Goal: Information Seeking & Learning: Learn about a topic

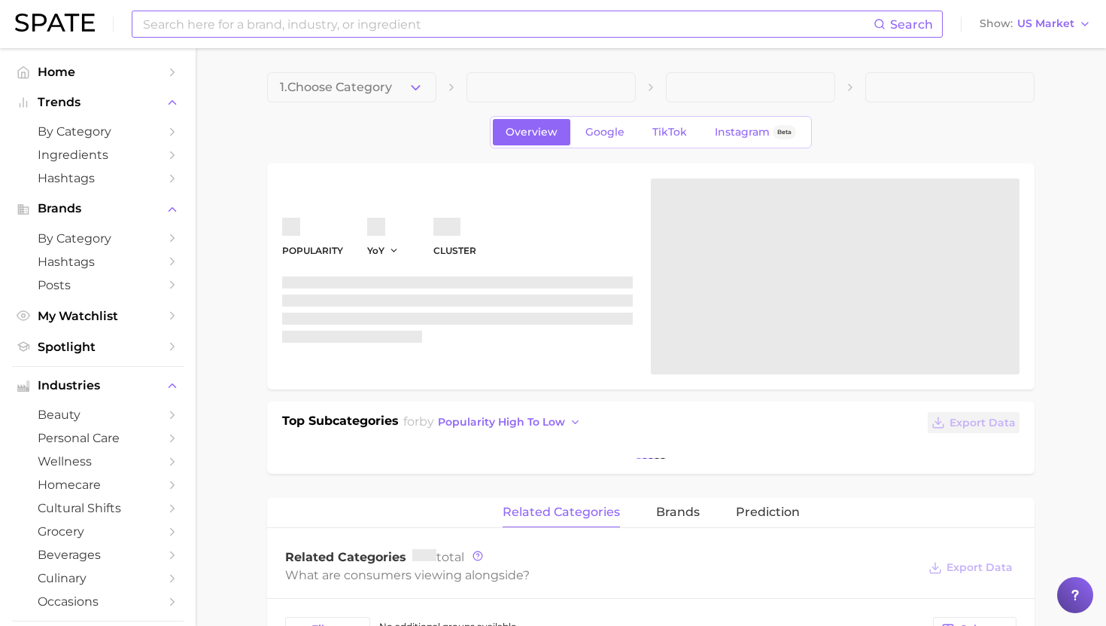
click at [428, 29] on body "Search Show US Market Home Trends by Category Ingredients Hashtags Brands by Ca…" at bounding box center [553, 313] width 1106 height 626
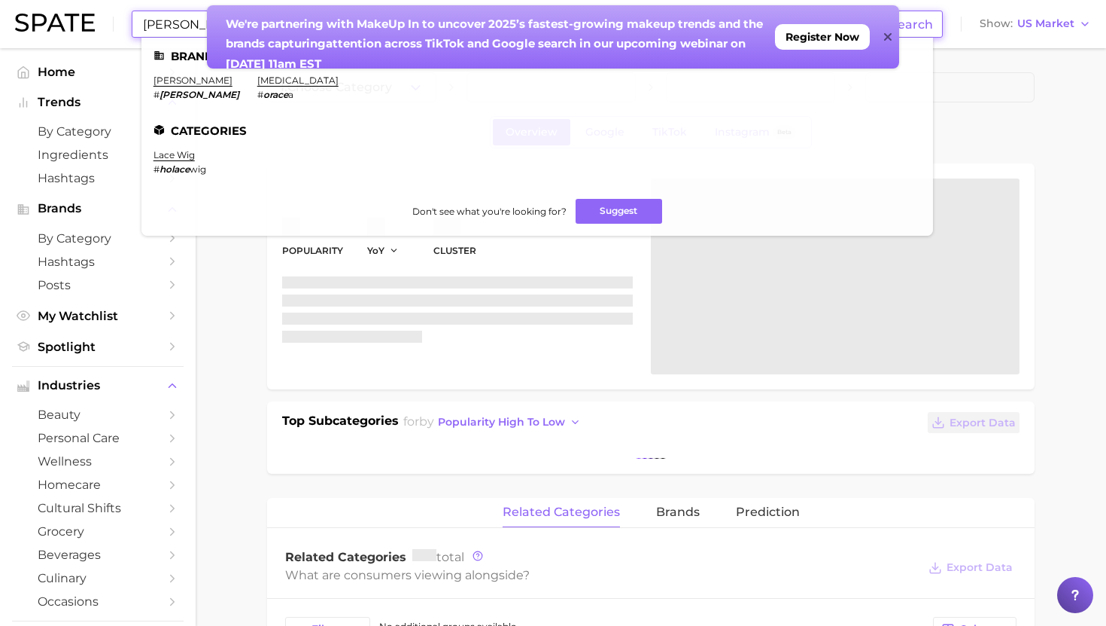
type input "[PERSON_NAME]"
click at [890, 33] on icon at bounding box center [888, 37] width 8 height 12
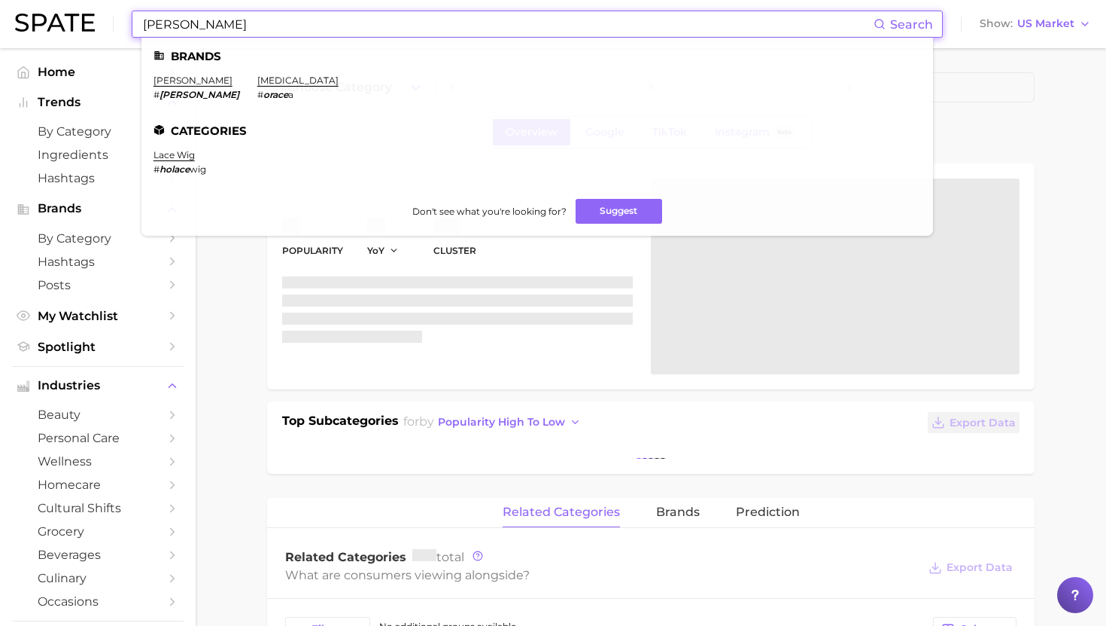
click at [397, 19] on input "horace" at bounding box center [508, 24] width 732 height 26
click at [170, 79] on link "horace" at bounding box center [193, 80] width 79 height 11
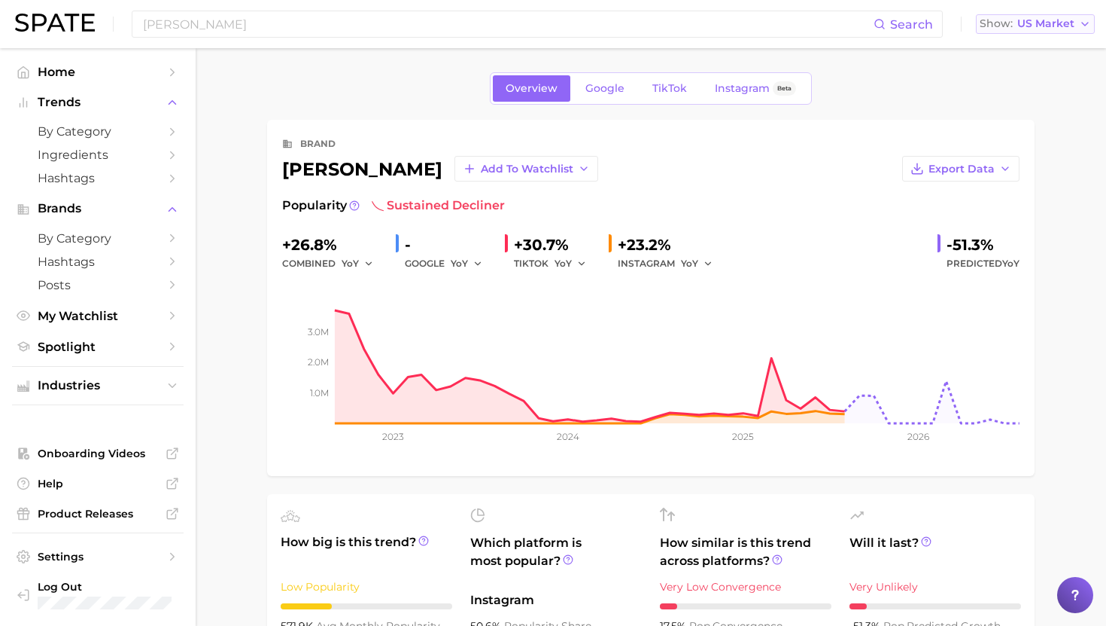
click at [1045, 26] on span "US Market" at bounding box center [1046, 24] width 57 height 8
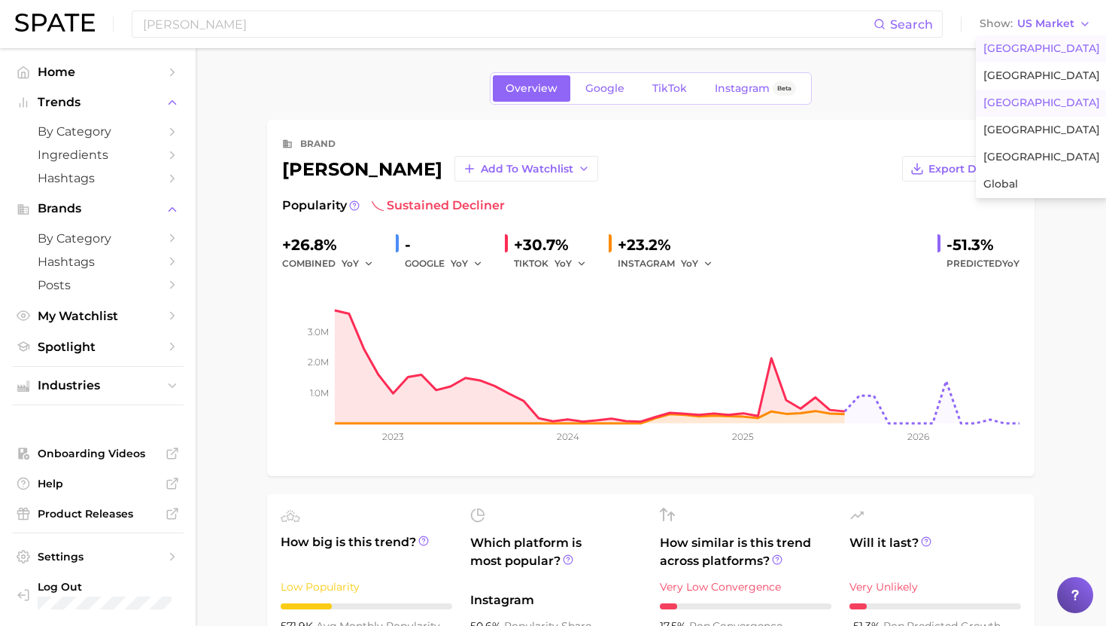
click at [1020, 105] on span "France" at bounding box center [1042, 102] width 117 height 13
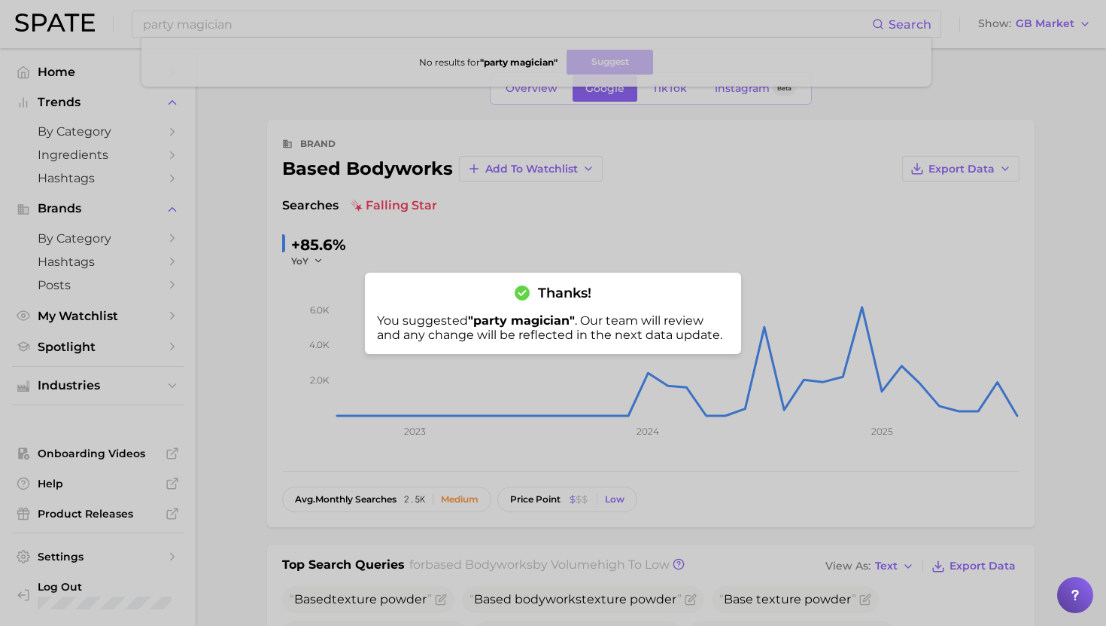
click at [583, 135] on div at bounding box center [553, 313] width 1106 height 626
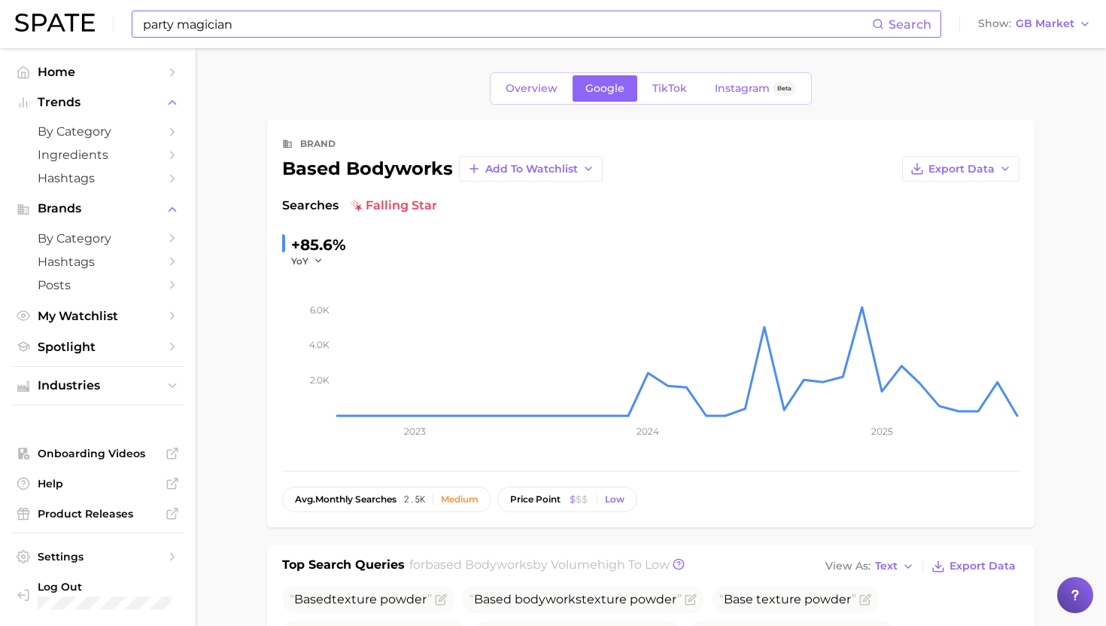
click at [430, 29] on input "party magician" at bounding box center [507, 24] width 731 height 26
paste input "Gallinée"
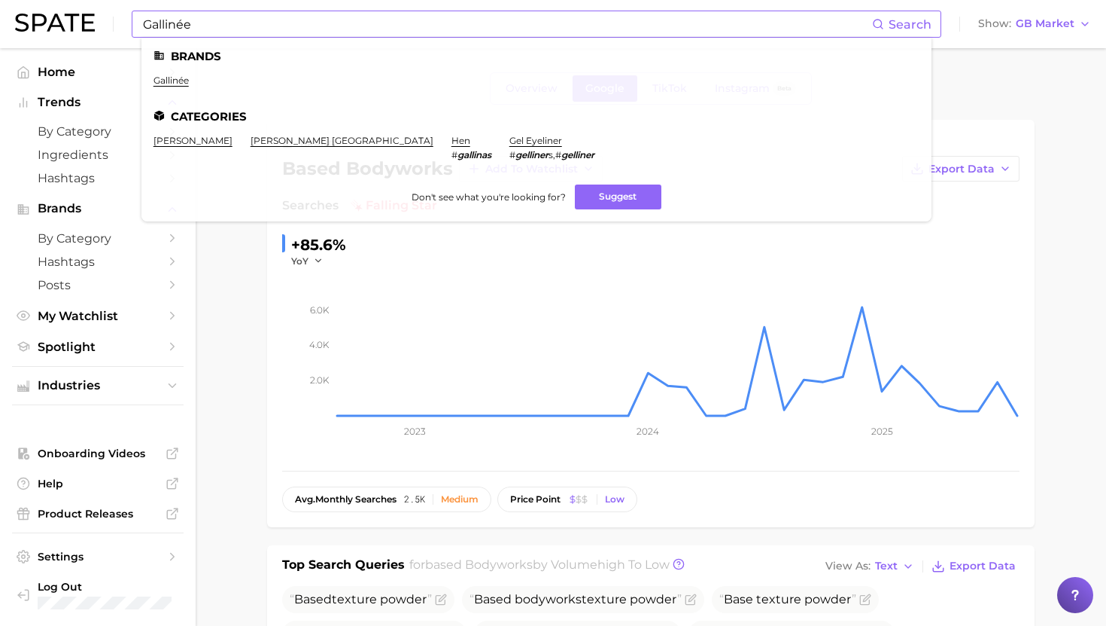
click at [337, 29] on input "Gallinée" at bounding box center [507, 24] width 731 height 26
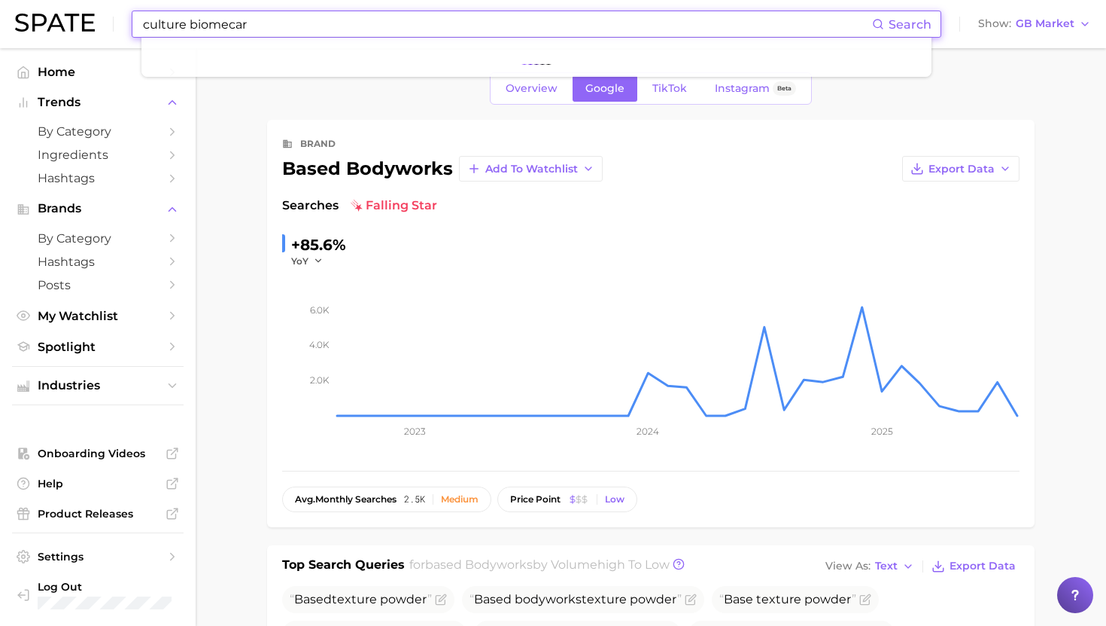
type input "culture biomecare"
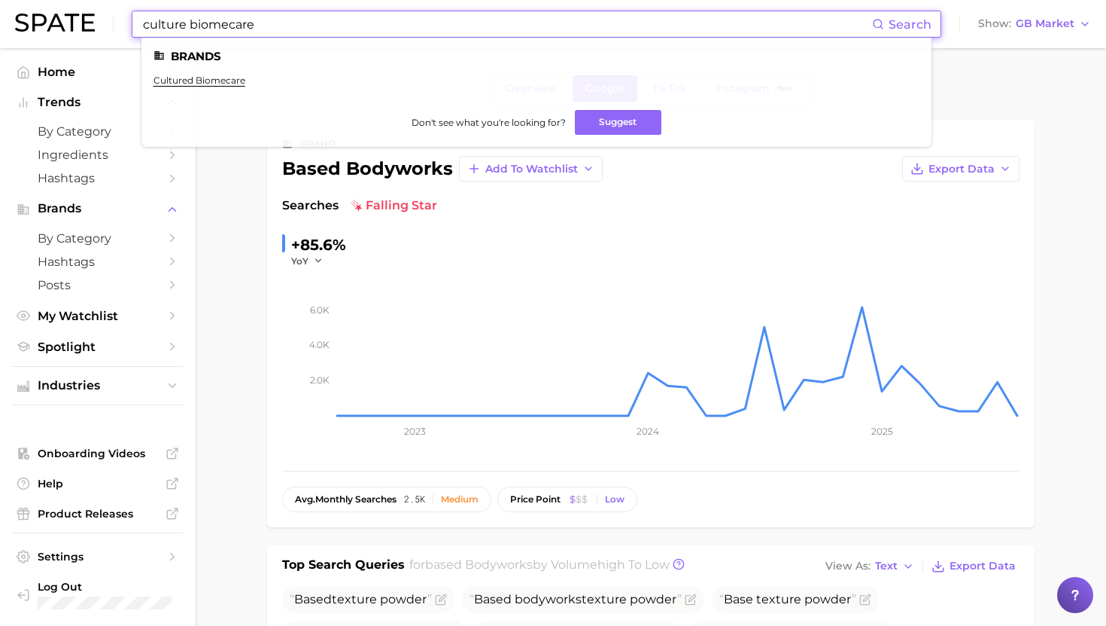
drag, startPoint x: 306, startPoint y: 29, endPoint x: 102, endPoint y: 29, distance: 204.7
click at [102, 29] on div "culture biomecare Search Brands cultured biomecare Don't see what you're lookin…" at bounding box center [553, 24] width 1076 height 48
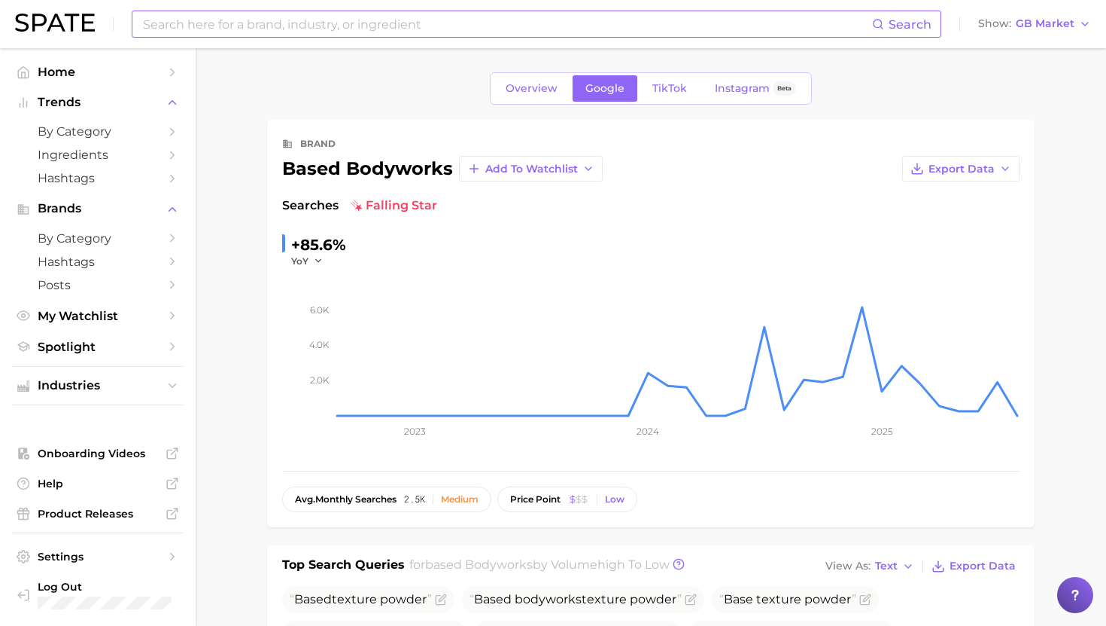
click at [346, 28] on input at bounding box center [507, 24] width 731 height 26
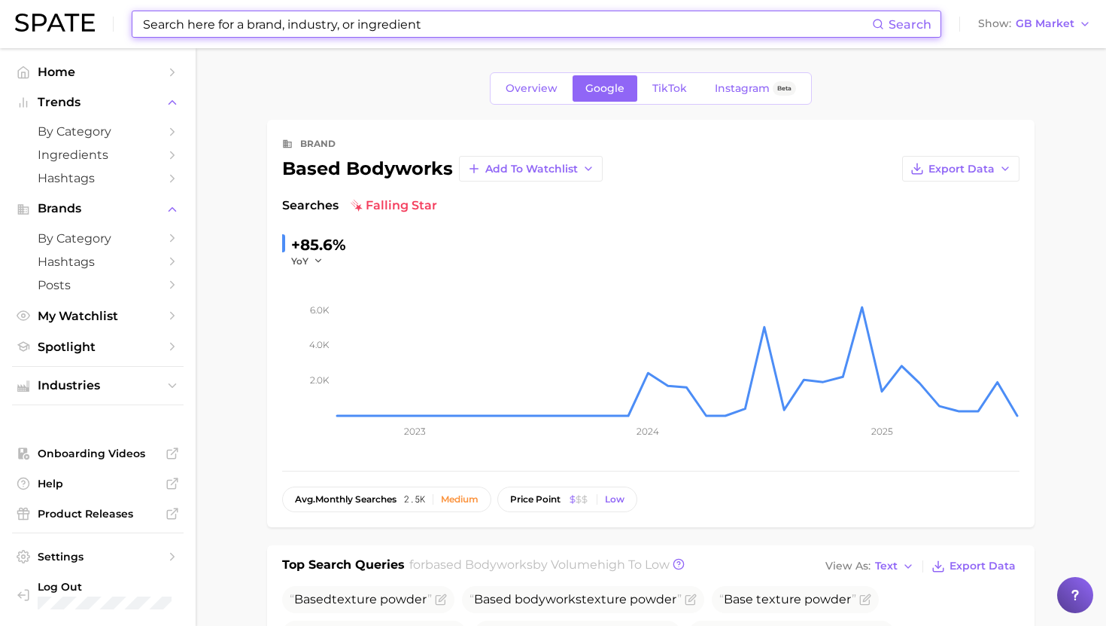
click at [346, 28] on input at bounding box center [507, 24] width 731 height 26
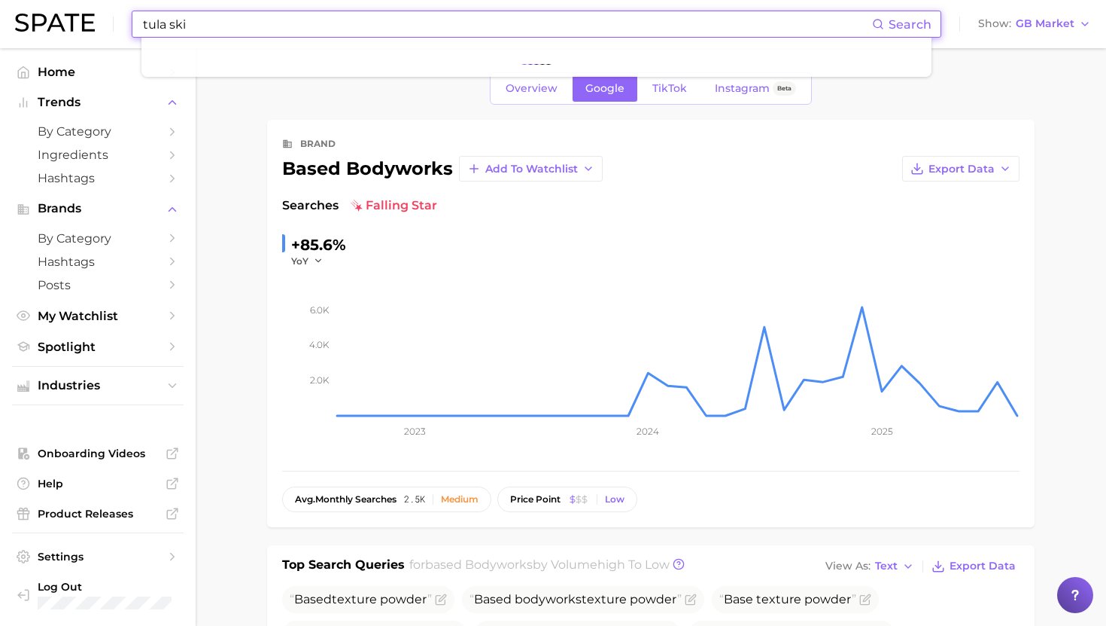
type input "tula skin"
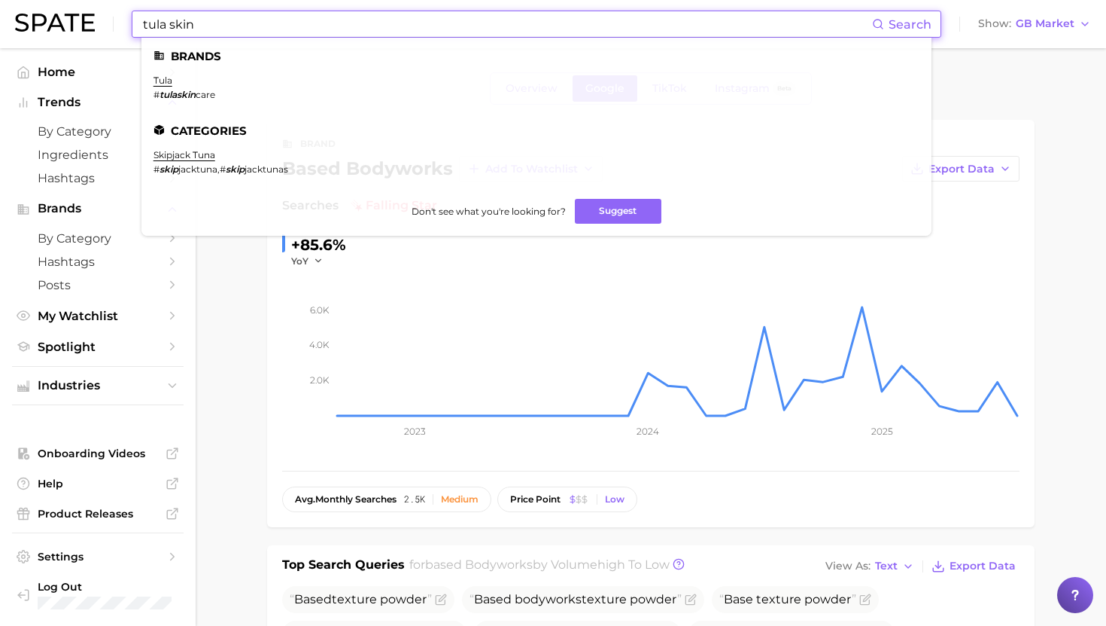
drag, startPoint x: 316, startPoint y: 26, endPoint x: 129, endPoint y: 23, distance: 187.5
click at [129, 23] on div "tula skin Search Brands tula # tulaskin care Categories skipjack tuna # skip ja…" at bounding box center [553, 24] width 1076 height 48
